Goal: Information Seeking & Learning: Learn about a topic

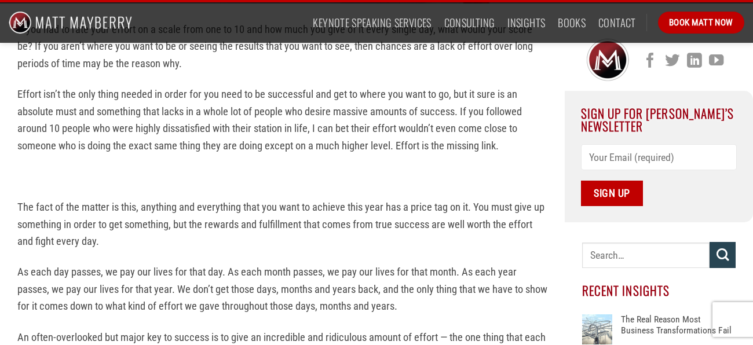
scroll to position [337, 0]
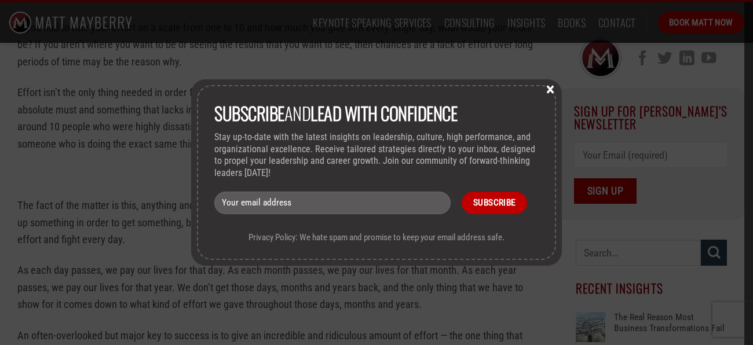
click at [557, 91] on button "×" at bounding box center [549, 88] width 17 height 10
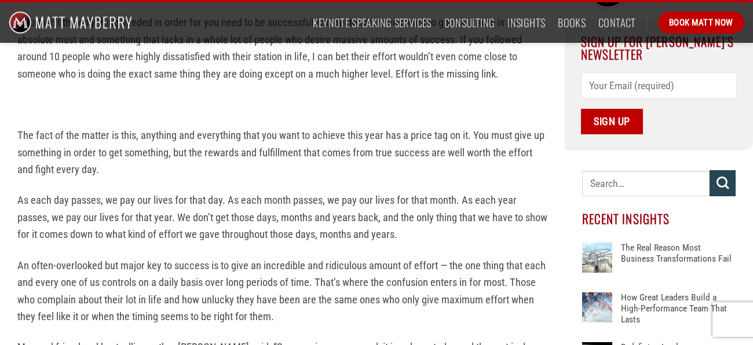
scroll to position [409, 0]
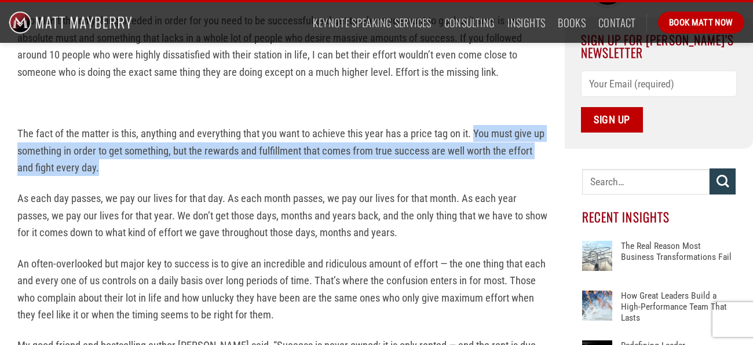
drag, startPoint x: 475, startPoint y: 132, endPoint x: 528, endPoint y: 165, distance: 62.2
click at [528, 165] on p "The fact of the matter is this, anything and everything that you want to achiev…" at bounding box center [282, 150] width 530 height 51
copy p "You must give up something in order to get something, but the rewards and fulfi…"
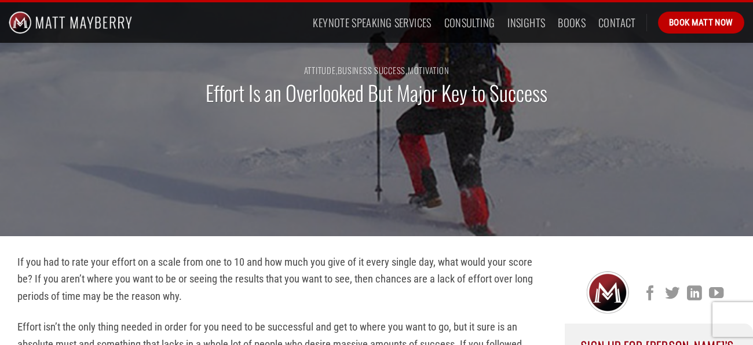
scroll to position [92, 0]
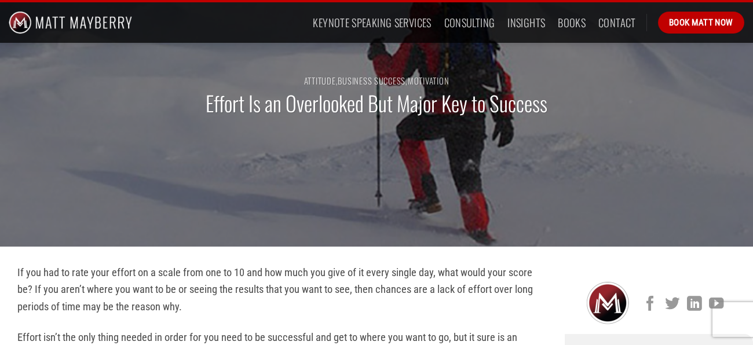
click at [614, 299] on img at bounding box center [607, 302] width 43 height 43
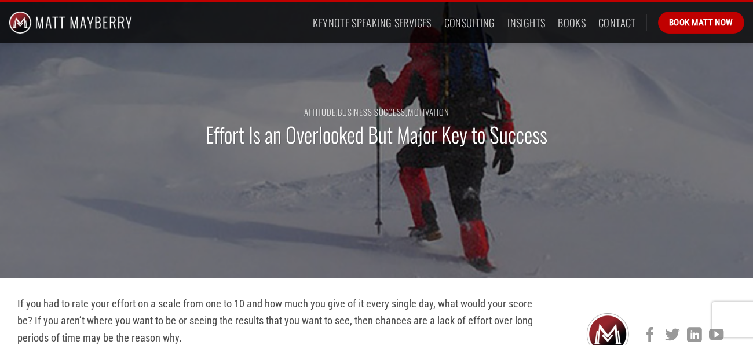
scroll to position [60, 0]
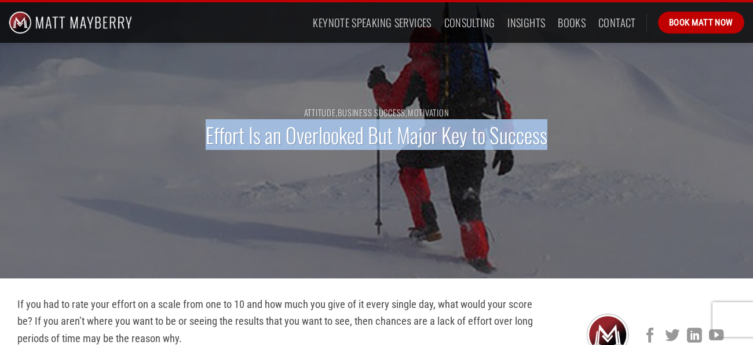
drag, startPoint x: 197, startPoint y: 139, endPoint x: 579, endPoint y: 131, distance: 381.2
click at [579, 131] on div "Attitude , Business Success , Motivation Effort Is an Overlooked But Major Key …" at bounding box center [376, 134] width 753 height 290
copy h1 "Effort Is an Overlooked But Major Key to Success"
click at [459, 127] on h1 "Effort Is an Overlooked But Major Key to Success" at bounding box center [377, 135] width 342 height 27
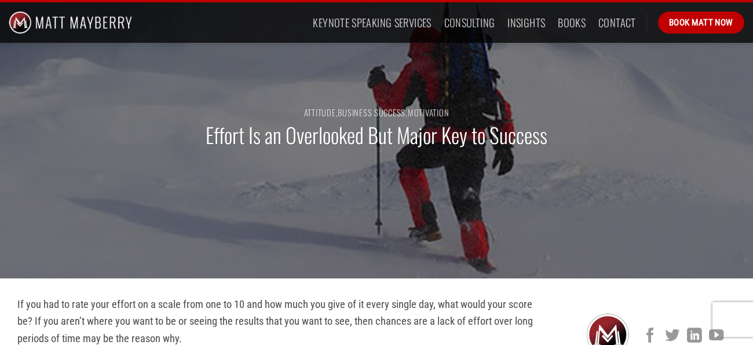
click at [447, 142] on h1 "Effort Is an Overlooked But Major Key to Success" at bounding box center [377, 135] width 342 height 27
click at [384, 115] on link "Business Success" at bounding box center [372, 112] width 68 height 13
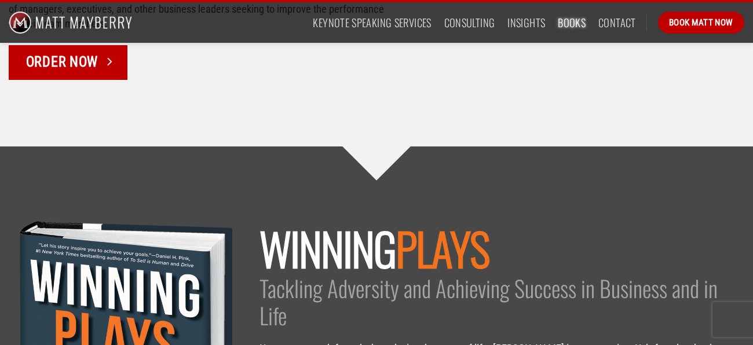
scroll to position [1689, 0]
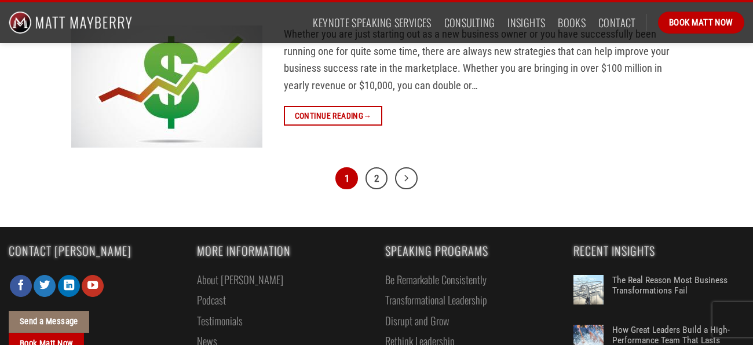
scroll to position [3593, 0]
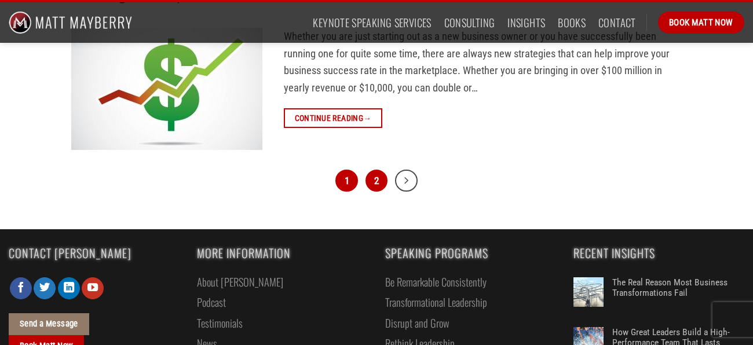
click at [371, 183] on link "2" at bounding box center [376, 181] width 23 height 23
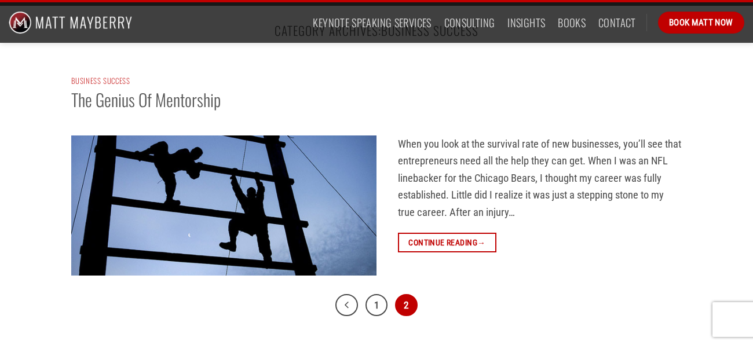
scroll to position [46, 0]
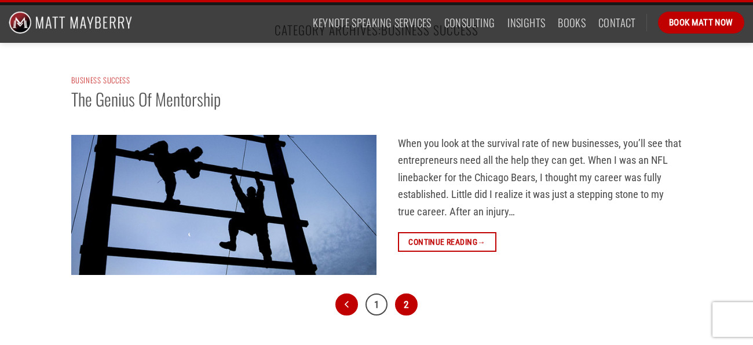
click at [352, 302] on link "Previous" at bounding box center [346, 305] width 23 height 23
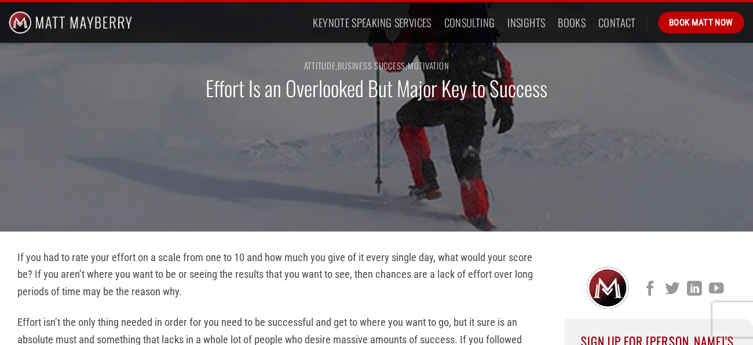
scroll to position [106, 0]
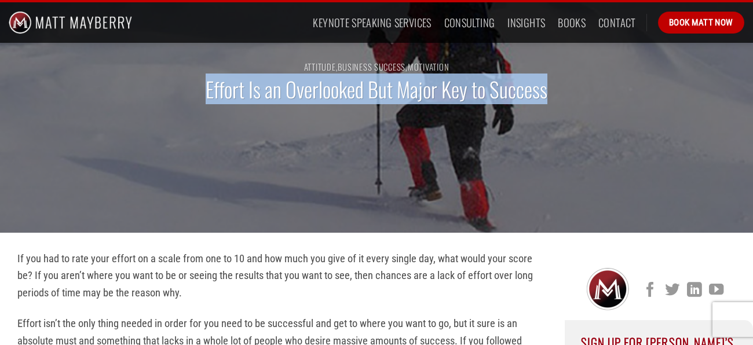
drag, startPoint x: 205, startPoint y: 85, endPoint x: 663, endPoint y: 155, distance: 462.8
click at [663, 155] on div "Attitude , Business Success , Motivation Effort Is an Overlooked But Major Key …" at bounding box center [376, 88] width 753 height 290
copy h1 "Effort Is an Overlooked But Major Key to Success"
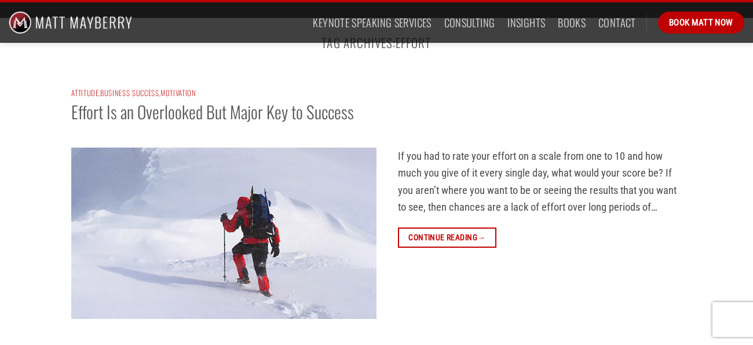
scroll to position [37, 0]
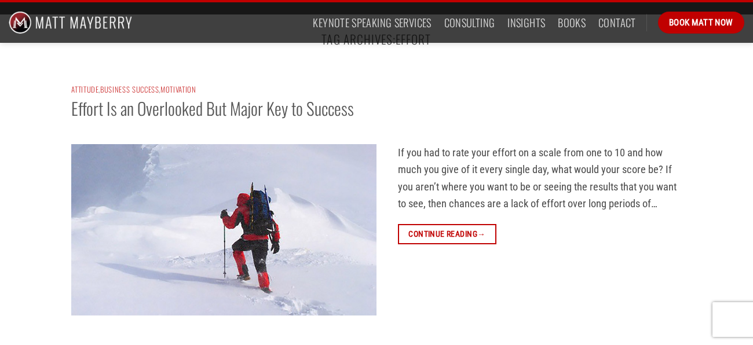
click at [469, 247] on div "Continue reading →" at bounding box center [376, 233] width 610 height 40
click at [485, 235] on span "→" at bounding box center [481, 234] width 8 height 13
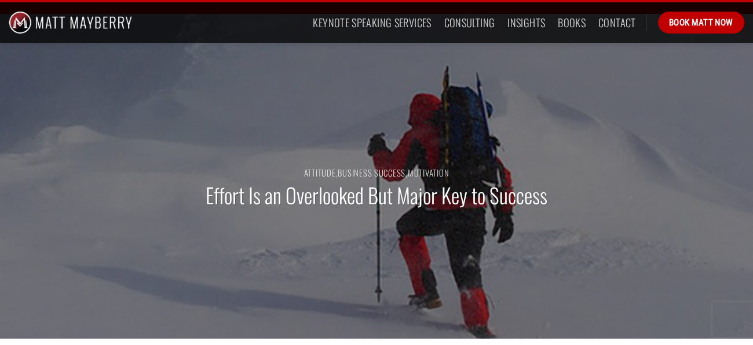
scroll to position [225, 0]
